Goal: Information Seeking & Learning: Learn about a topic

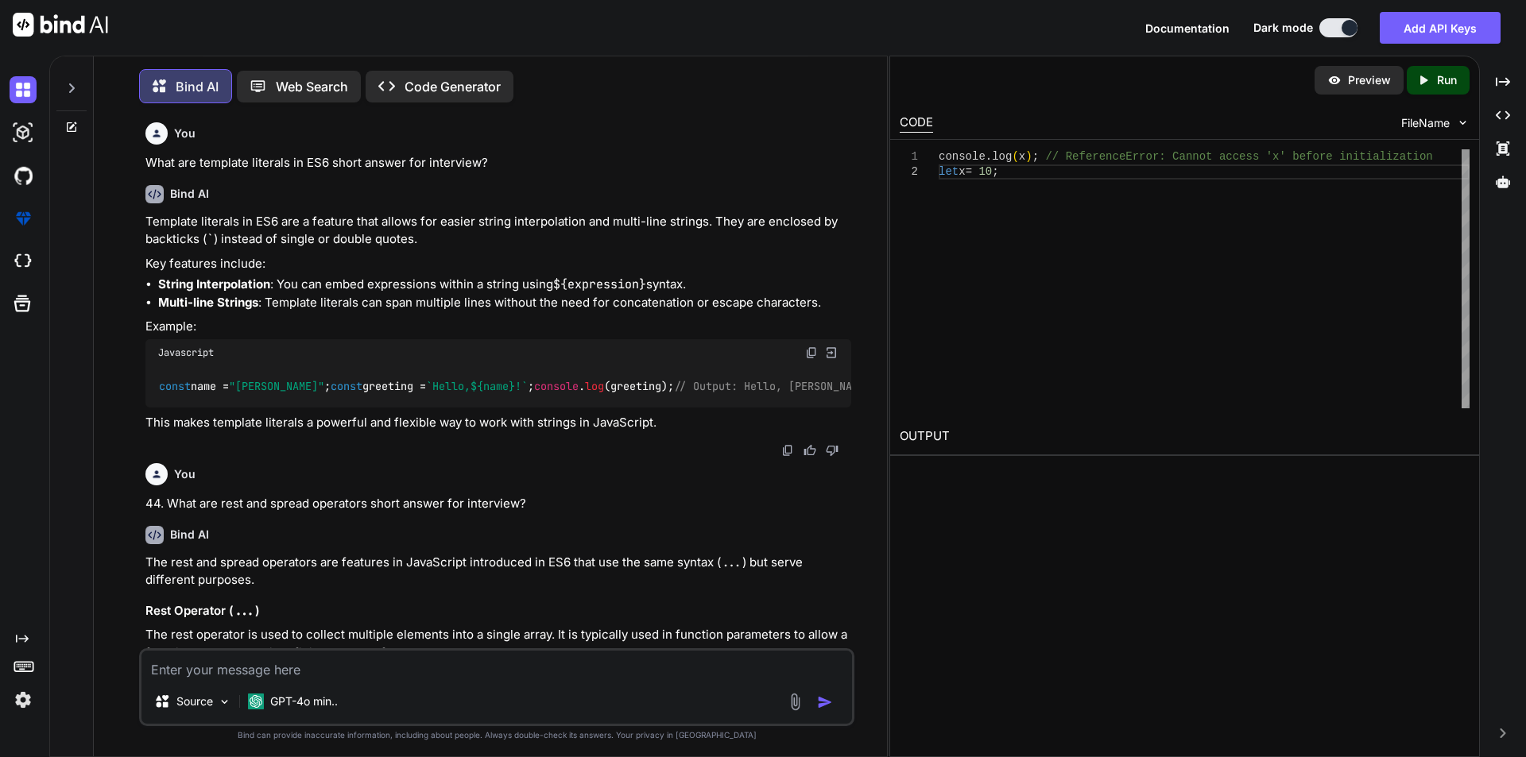
scroll to position [5294, 0]
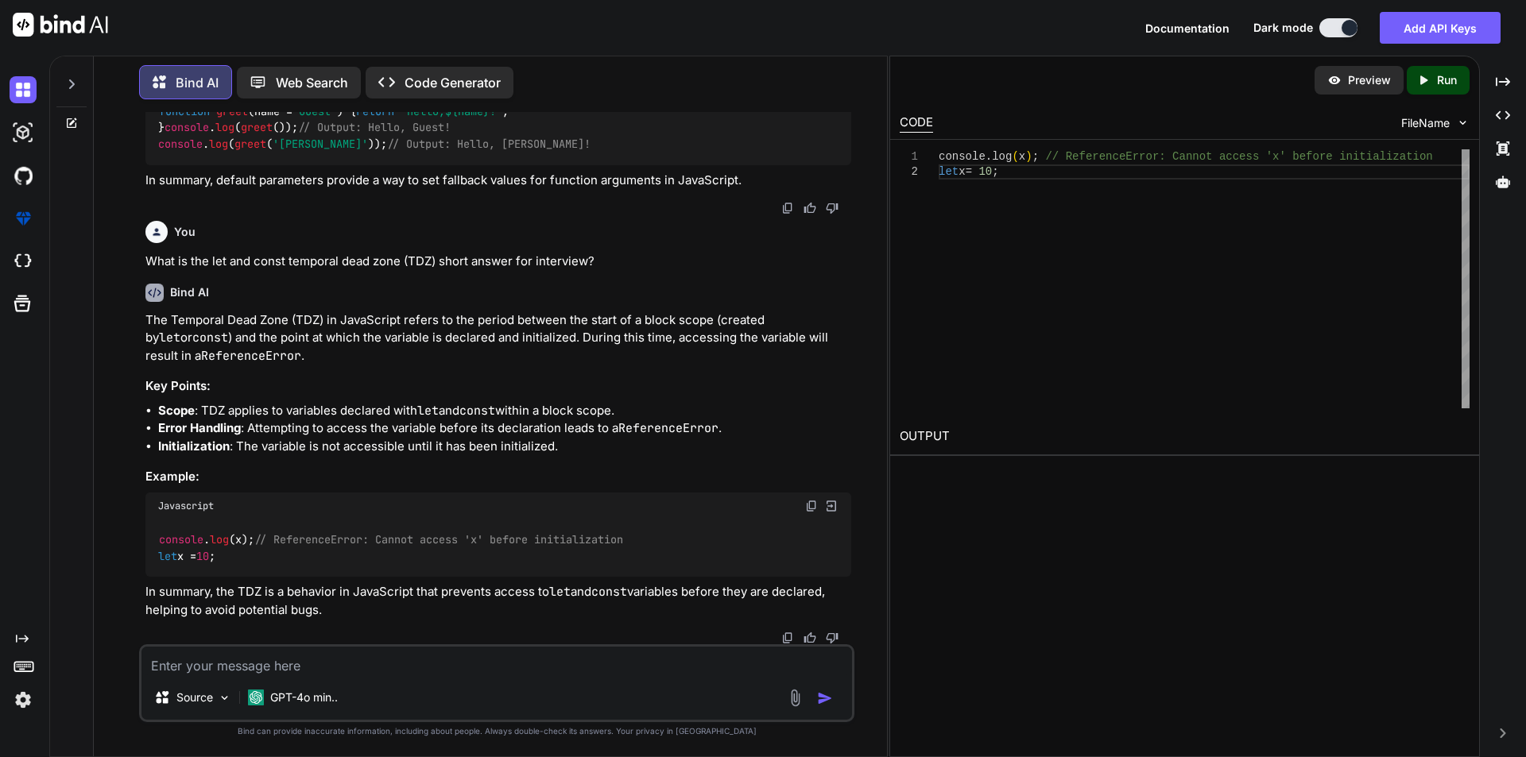
type textarea "What is the Map and Set object short answer for interview?"
type textarea "x"
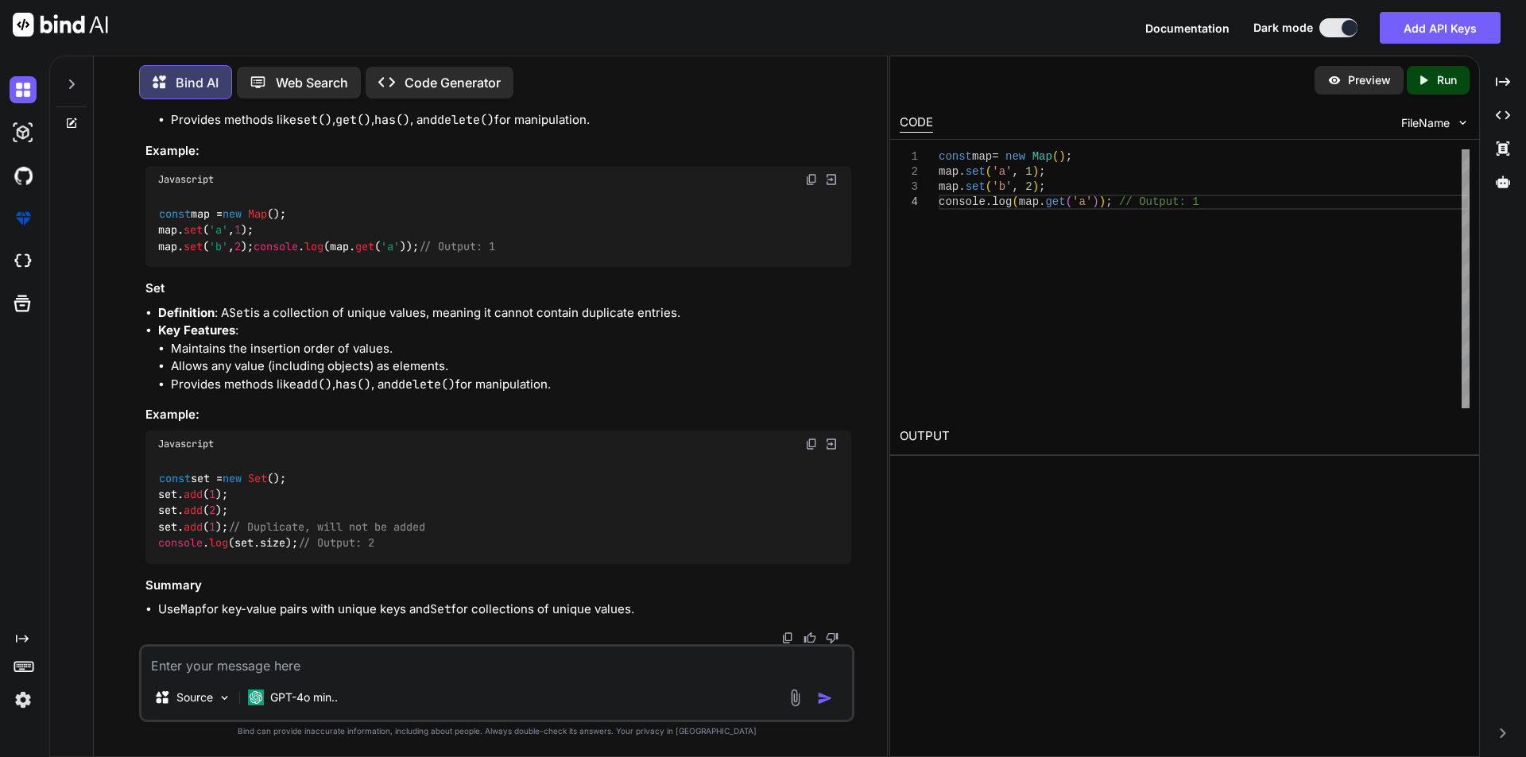
scroll to position [6019, 0]
drag, startPoint x: 564, startPoint y: 404, endPoint x: 145, endPoint y: 312, distance: 428.8
click at [145, 312] on div "Map Definition : A Map is a collection of key-value pairs where keys can be of …" at bounding box center [498, 317] width 706 height 603
copy div "Set Definition : A Set is a collection of unique values, meaning it cannot cont…"
click at [509, 458] on div "Javascript" at bounding box center [498, 444] width 706 height 27
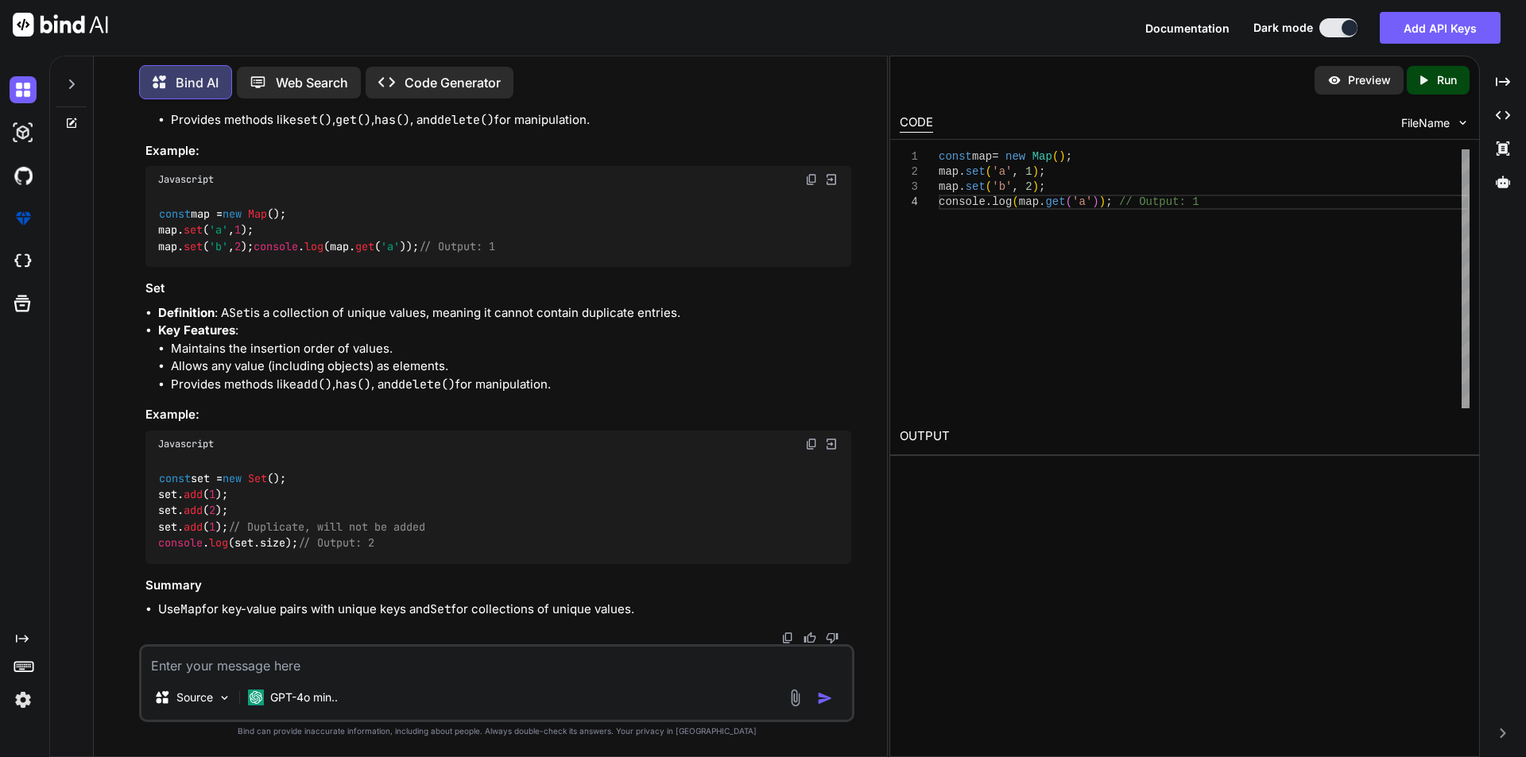
click at [808, 451] on img at bounding box center [811, 444] width 13 height 13
drag, startPoint x: 609, startPoint y: 257, endPoint x: 141, endPoint y: 166, distance: 476.9
click at [141, 166] on div "You What are template literals in ES6 short answer for interview? Bind AI Templ…" at bounding box center [496, 434] width 715 height 644
copy div "Map Definition : A Map is a collection of key-value pairs where keys can be of …"
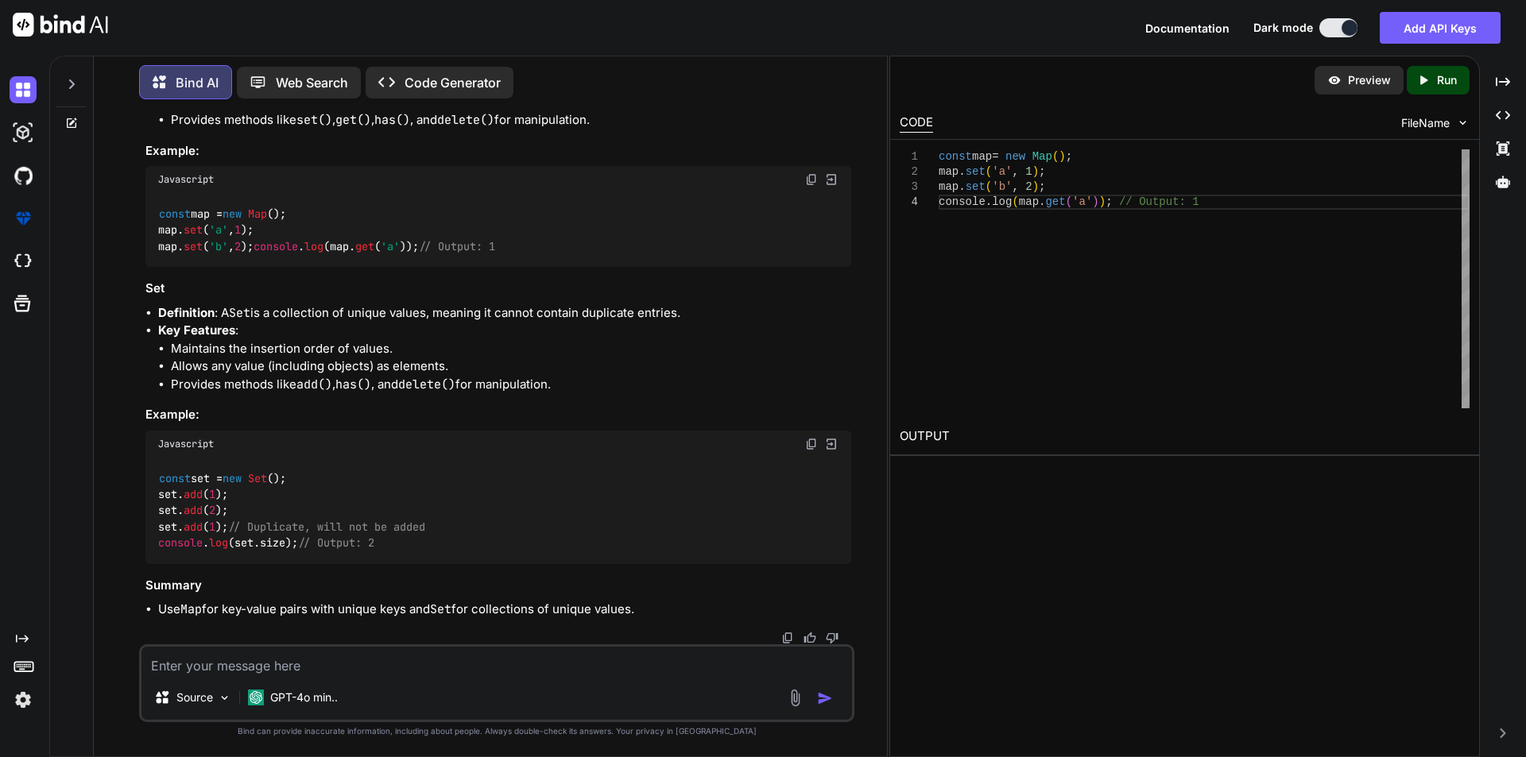
click at [794, 130] on li "Provides methods like set() , get() , has() , and delete() for manipulation." at bounding box center [511, 120] width 680 height 18
click at [807, 186] on img at bounding box center [811, 179] width 13 height 13
